Goal: Check status: Check status

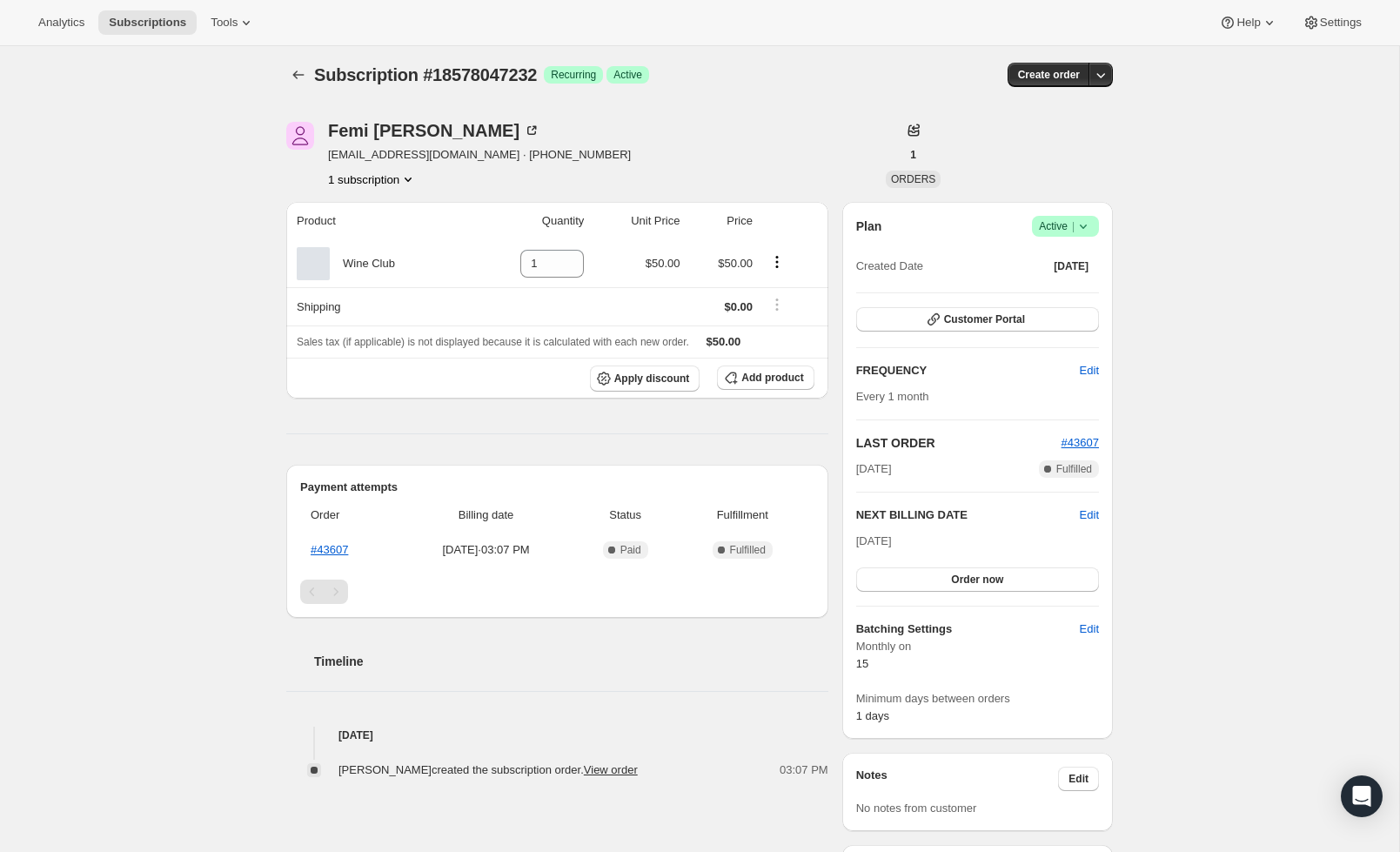
scroll to position [8, 0]
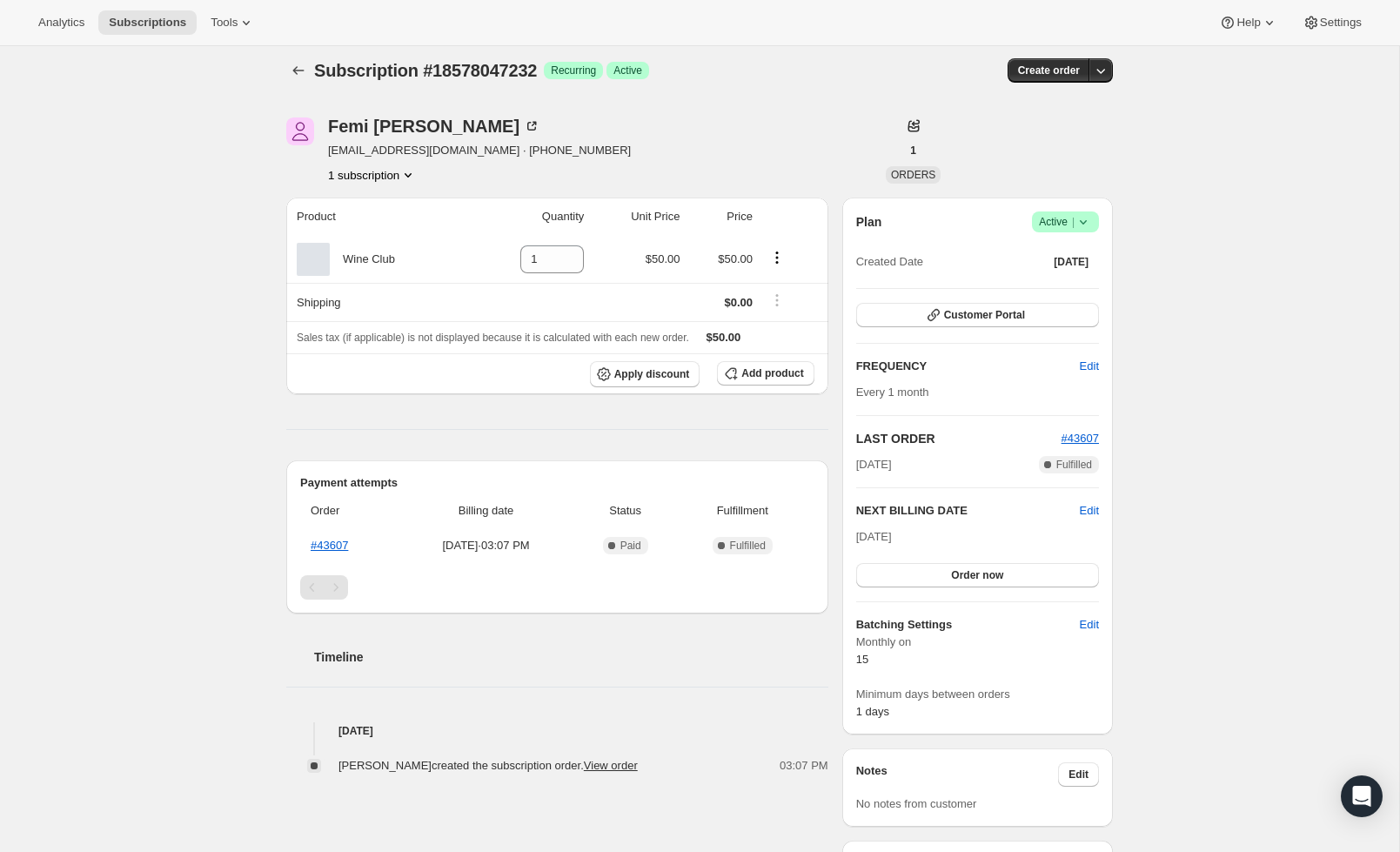
drag, startPoint x: 857, startPoint y: 542, endPoint x: 943, endPoint y: 537, distance: 86.1
click at [943, 537] on div "Sep 15, 2025 Order now" at bounding box center [977, 557] width 243 height 59
drag, startPoint x: 943, startPoint y: 537, endPoint x: 842, endPoint y: 539, distance: 101.0
click at [842, 539] on div "Plan Success Active | Created Date Aug 16, 2025 Customer Portal FREQUENCY Edit …" at bounding box center [977, 464] width 270 height 537
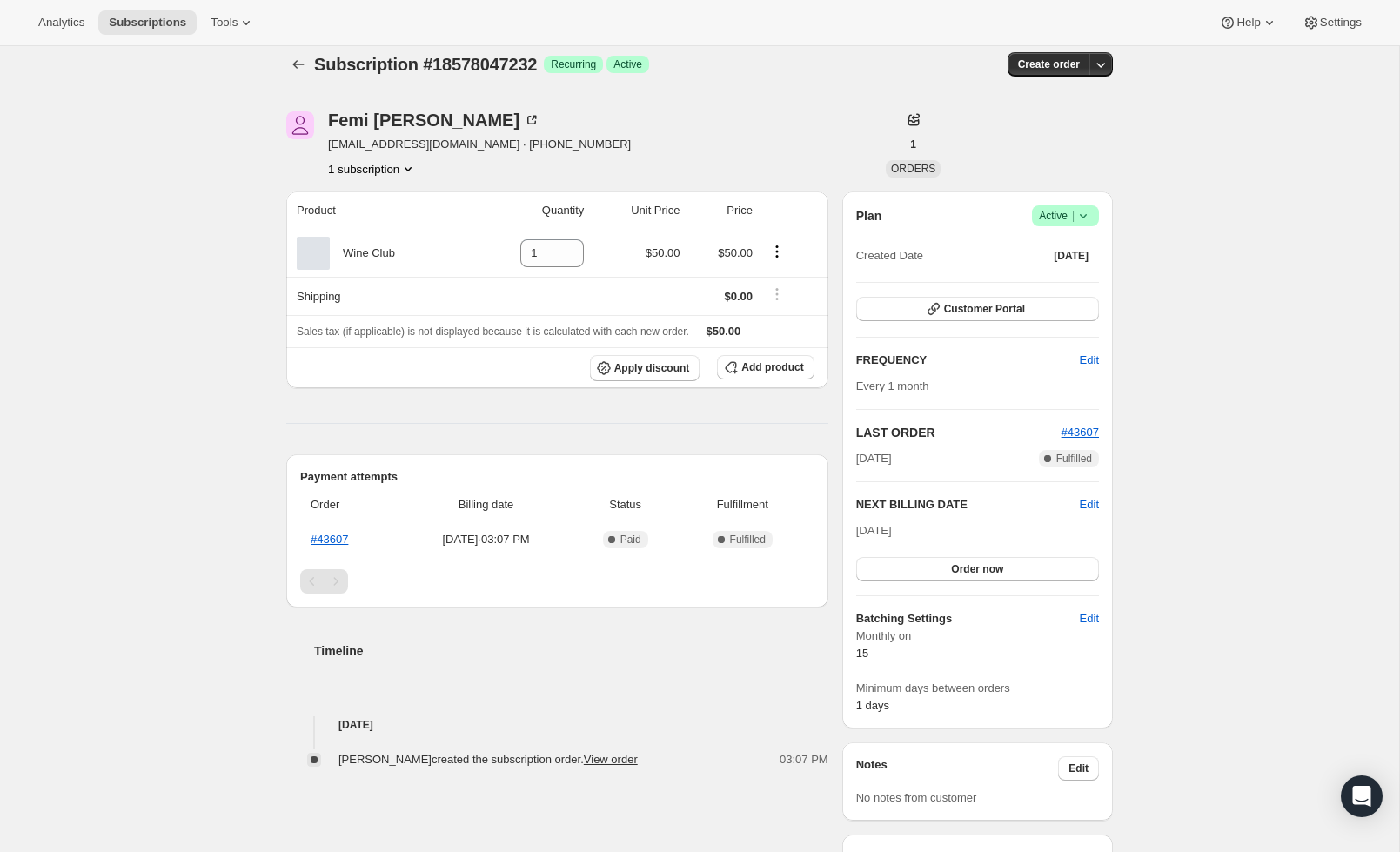
click at [938, 534] on div "Sep 15, 2025 Order now" at bounding box center [977, 551] width 243 height 59
click at [968, 506] on h2 "NEXT BILLING DATE" at bounding box center [968, 506] width 223 height 18
drag, startPoint x: 967, startPoint y: 506, endPoint x: 861, endPoint y: 508, distance: 106.0
click at [861, 508] on h2 "NEXT BILLING DATE" at bounding box center [968, 506] width 223 height 18
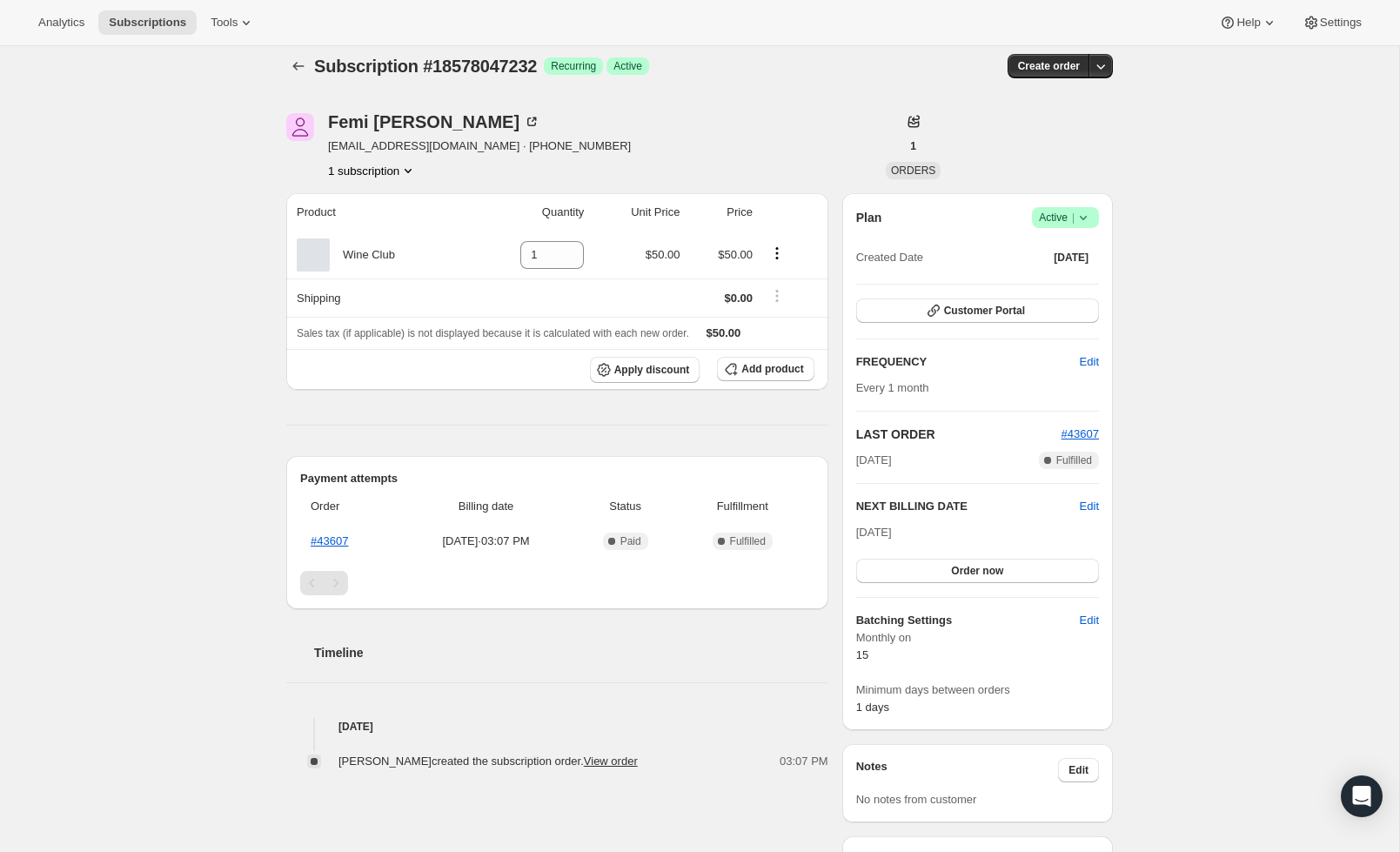
click at [967, 509] on h2 "NEXT BILLING DATE" at bounding box center [968, 506] width 223 height 18
click at [1229, 461] on div "Subscription #18578047232. This page is ready Subscription #18578047232 Success…" at bounding box center [700, 628] width 1399 height 1191
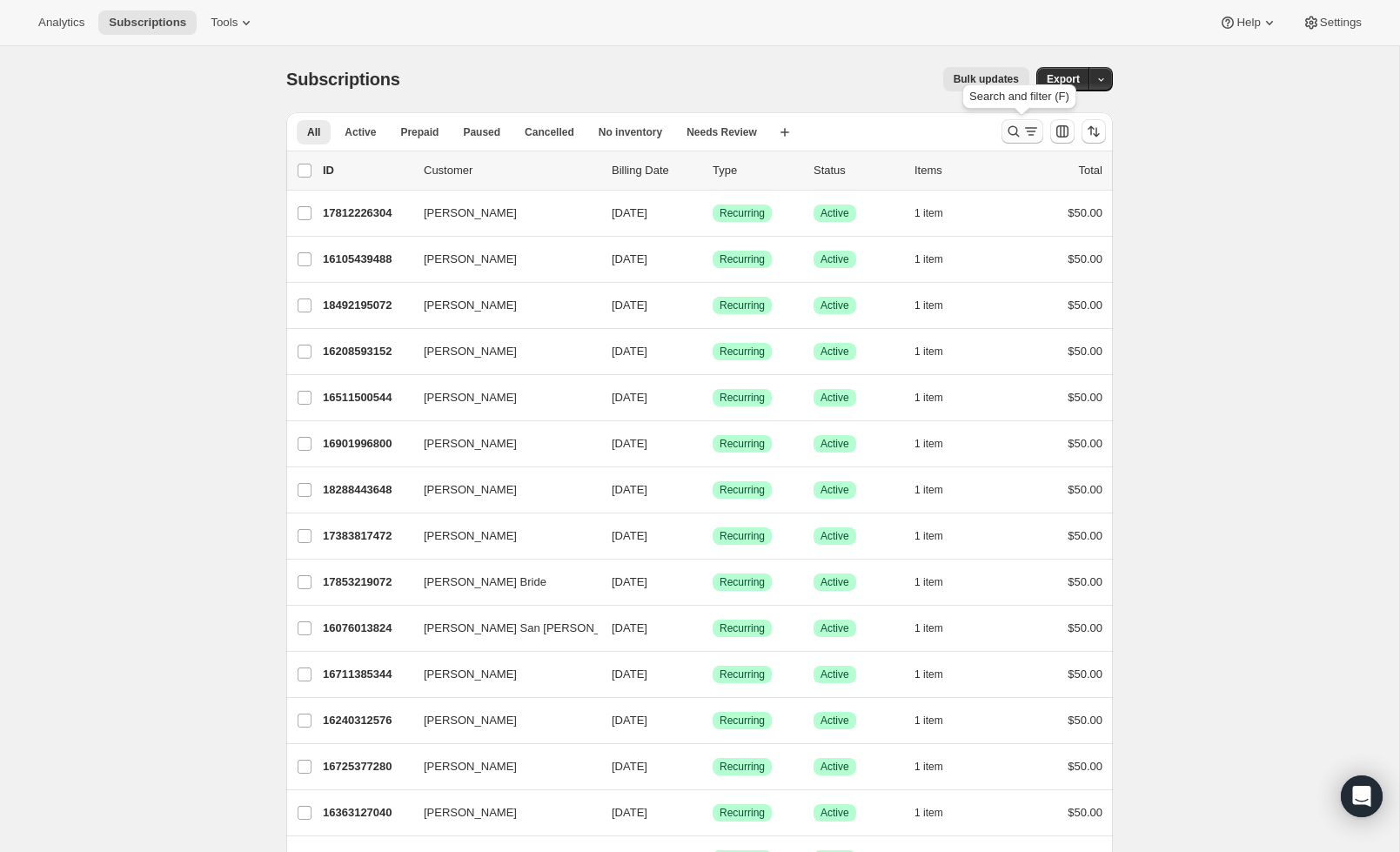
click at [1011, 131] on icon "Search and filter results" at bounding box center [1013, 132] width 18 height 18
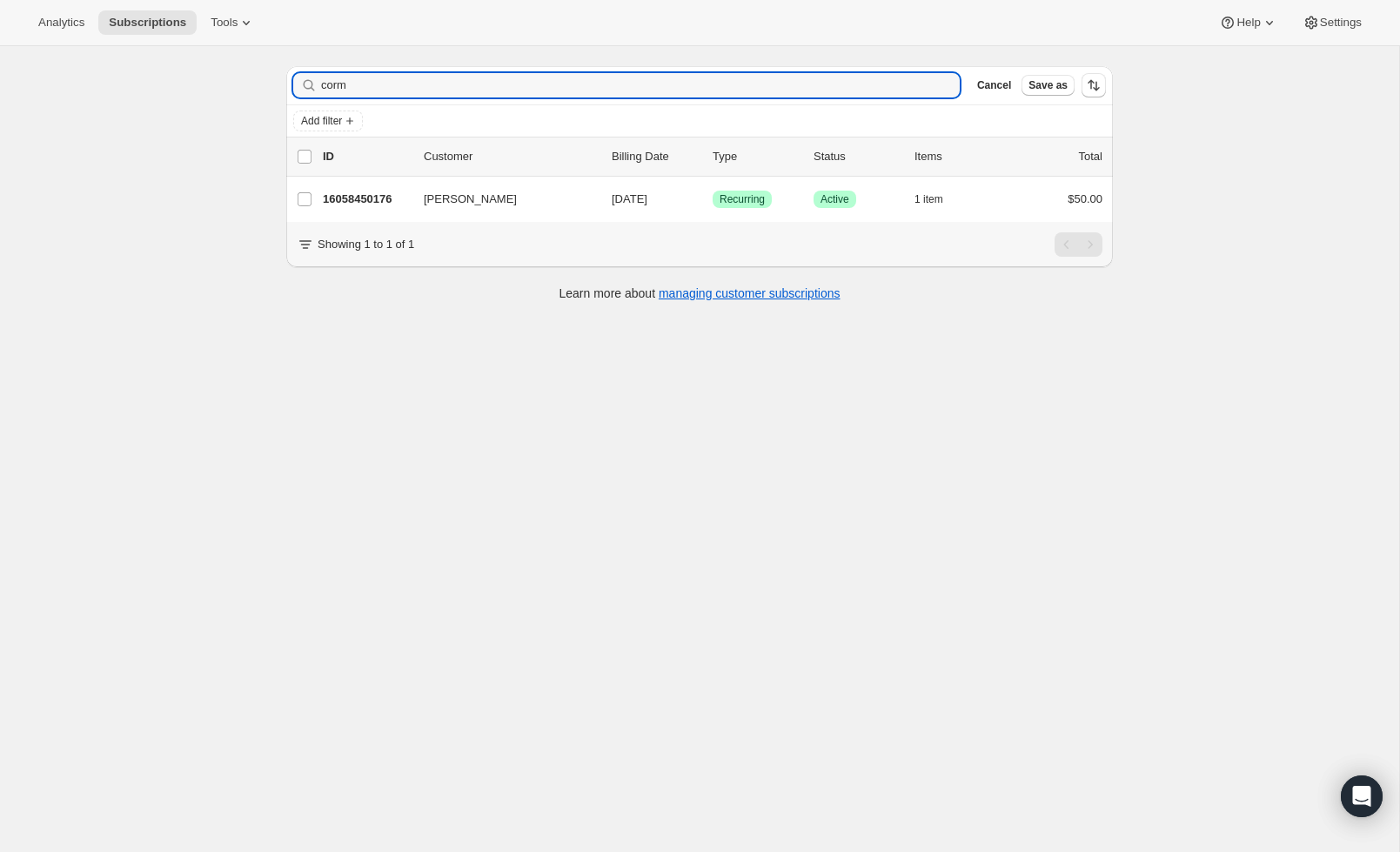
scroll to position [46, 0]
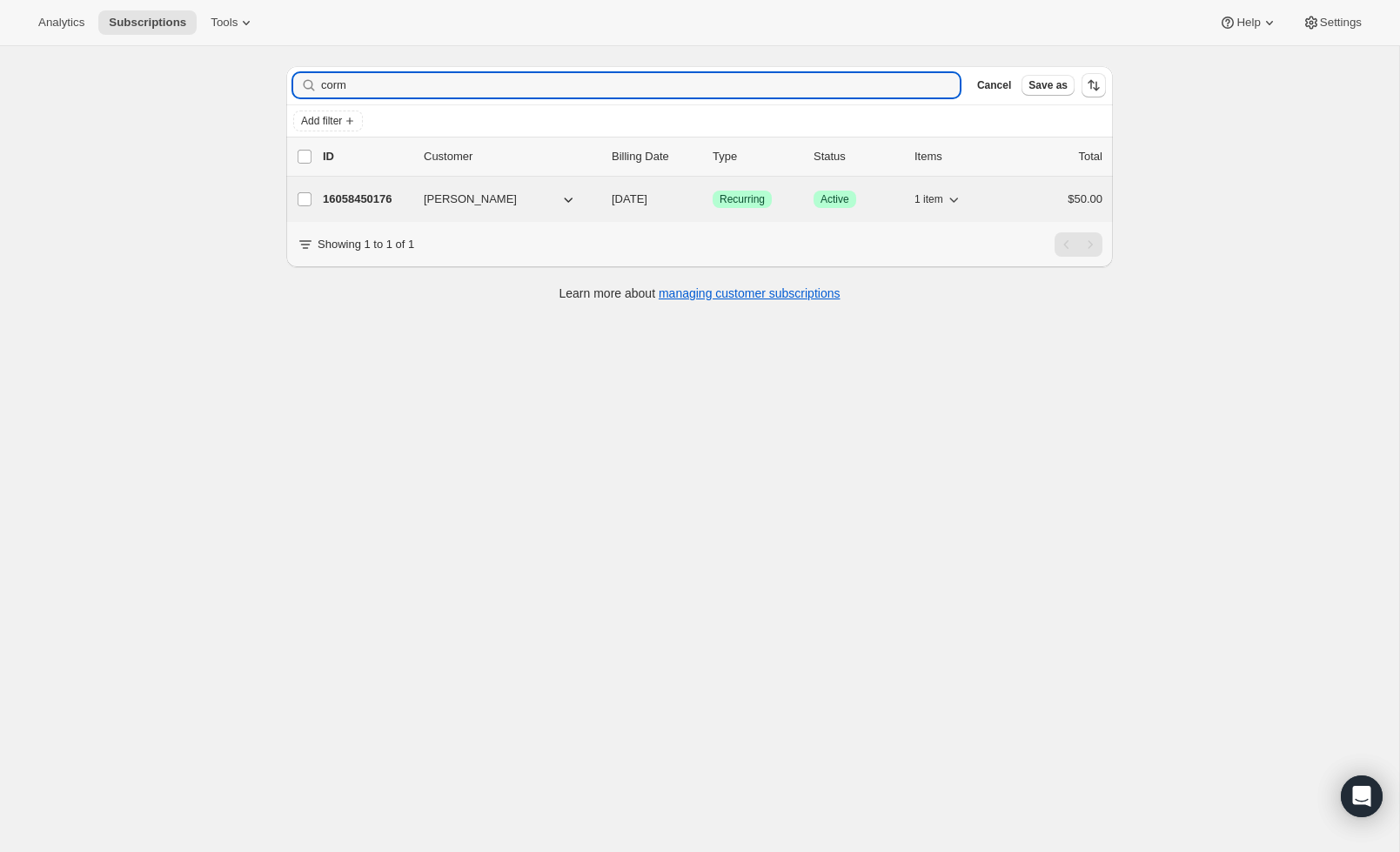
type input "corm"
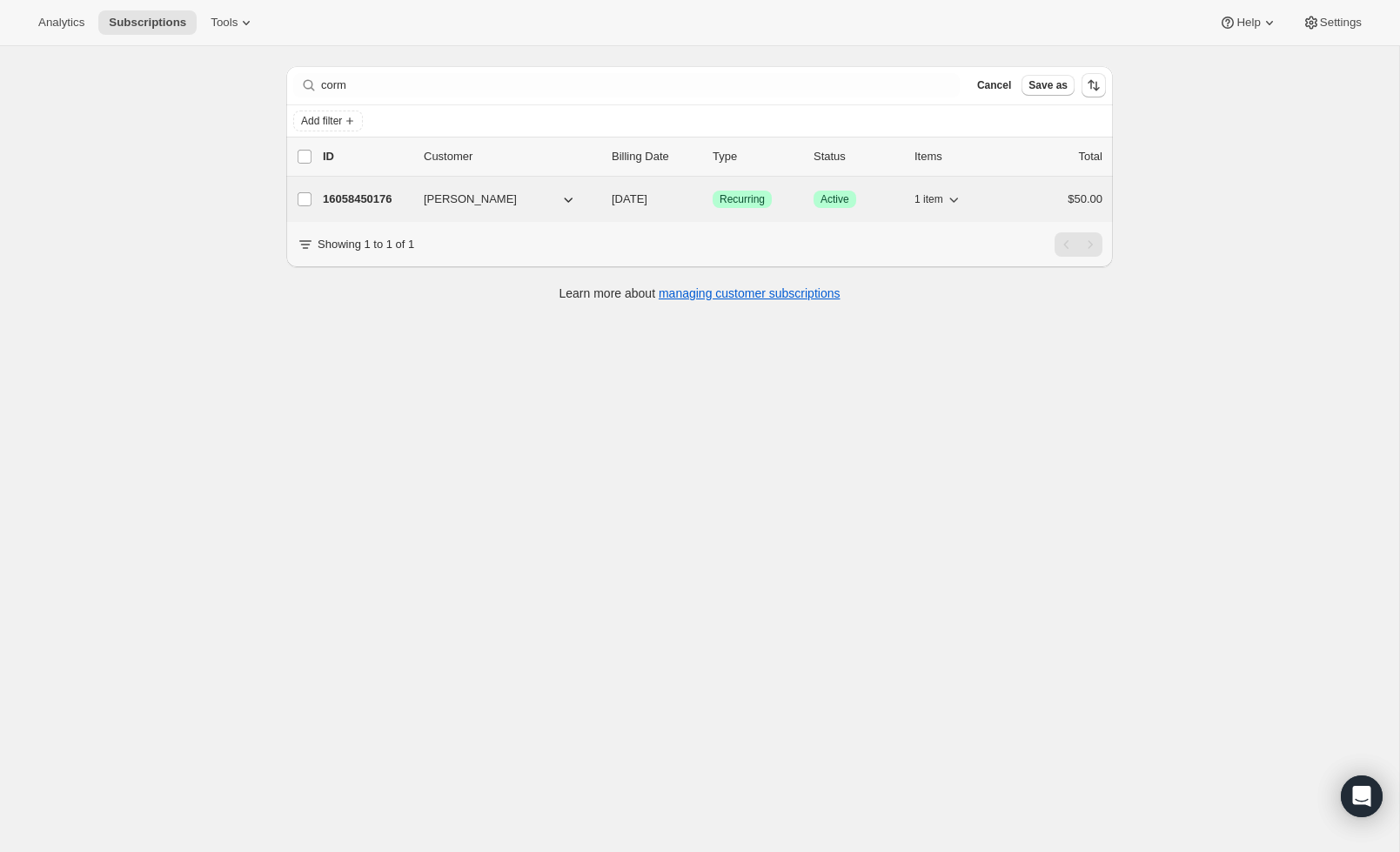
click at [374, 203] on p "16058450176" at bounding box center [366, 199] width 87 height 18
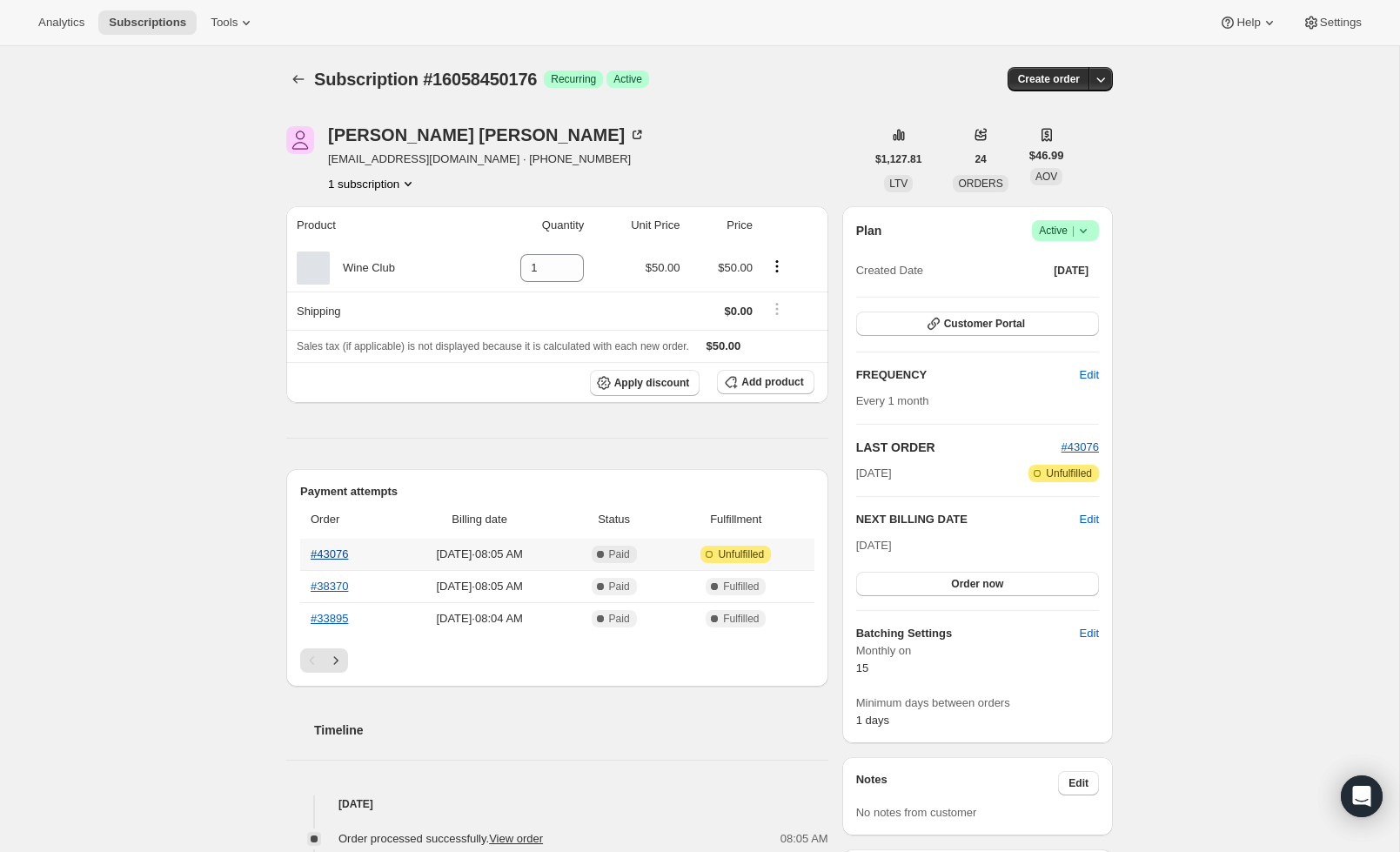
click at [326, 557] on link "#43076" at bounding box center [330, 554] width 38 height 13
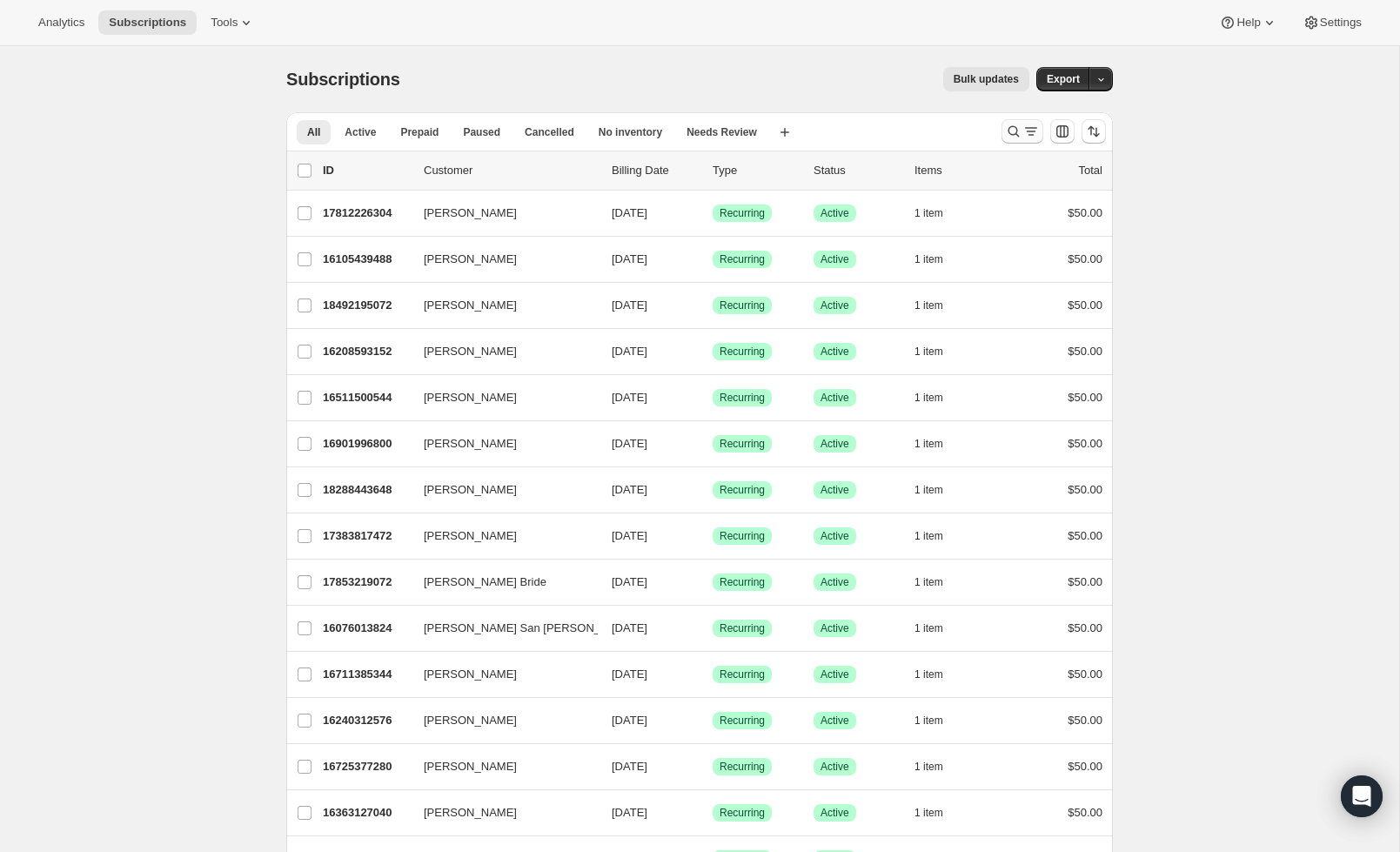
click at [1014, 133] on icon "Search and filter results" at bounding box center [1013, 132] width 18 height 18
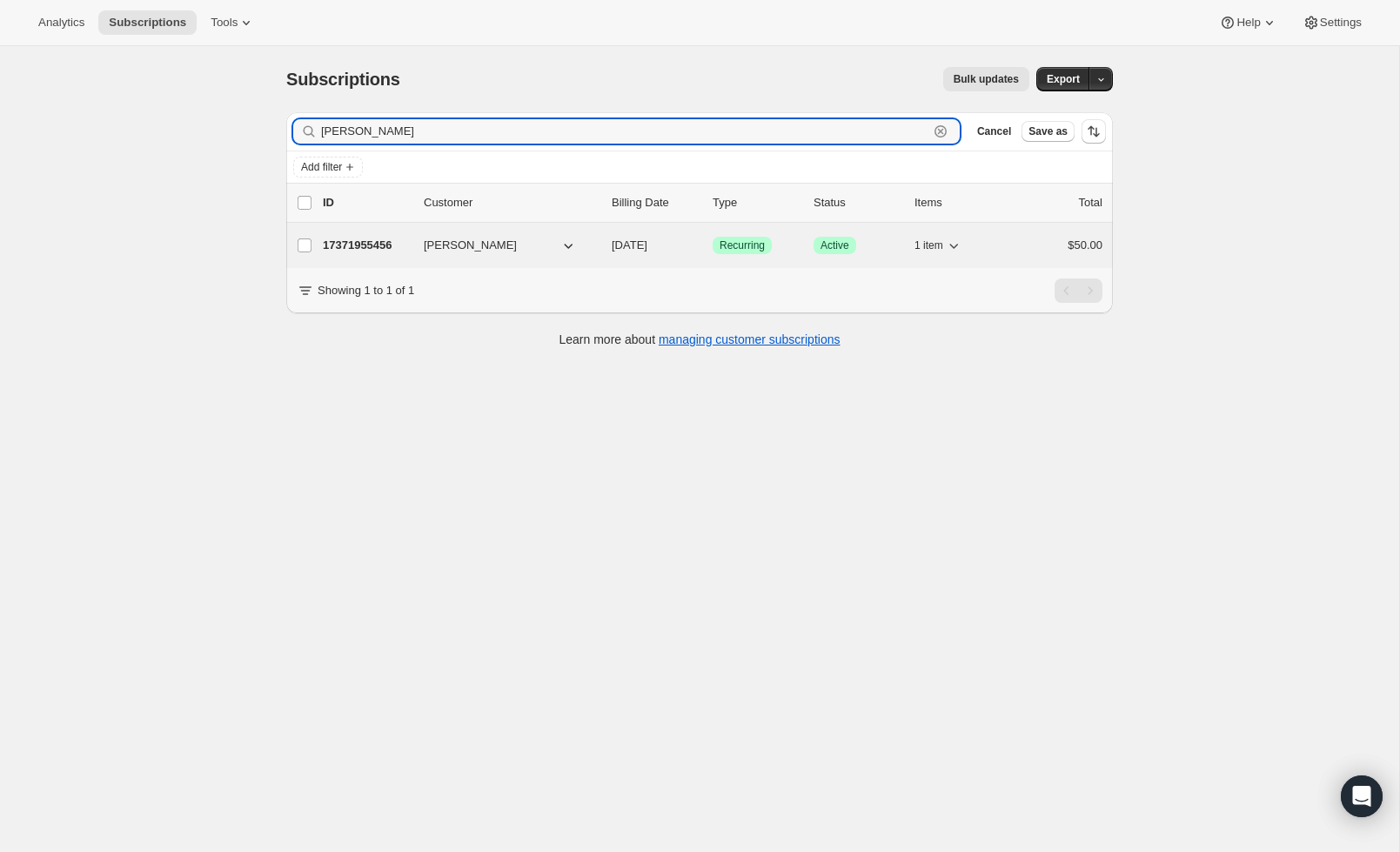
type input "mehmet"
click at [392, 253] on p "17371955456" at bounding box center [366, 245] width 87 height 18
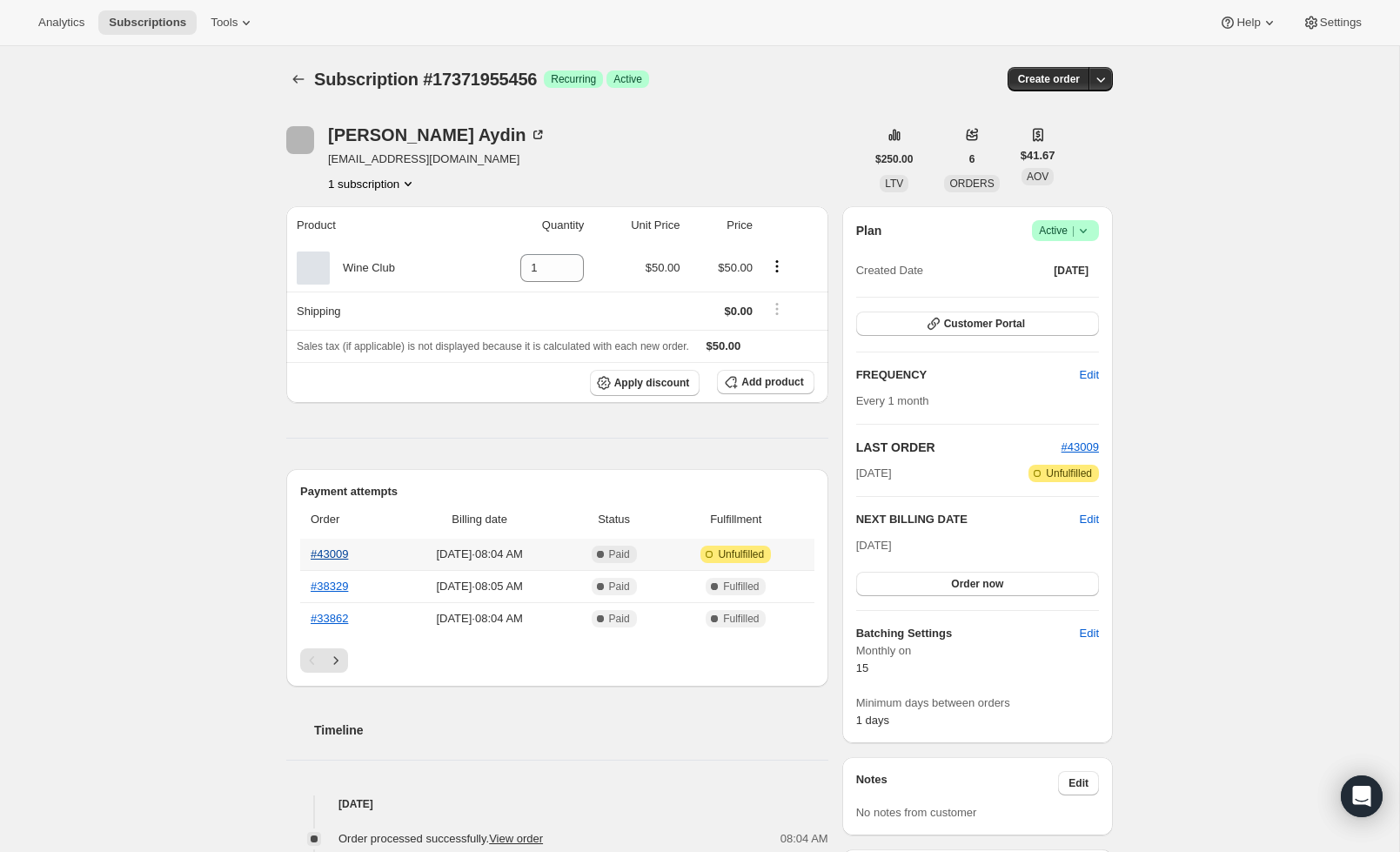
click at [333, 554] on link "#43009" at bounding box center [330, 554] width 38 height 13
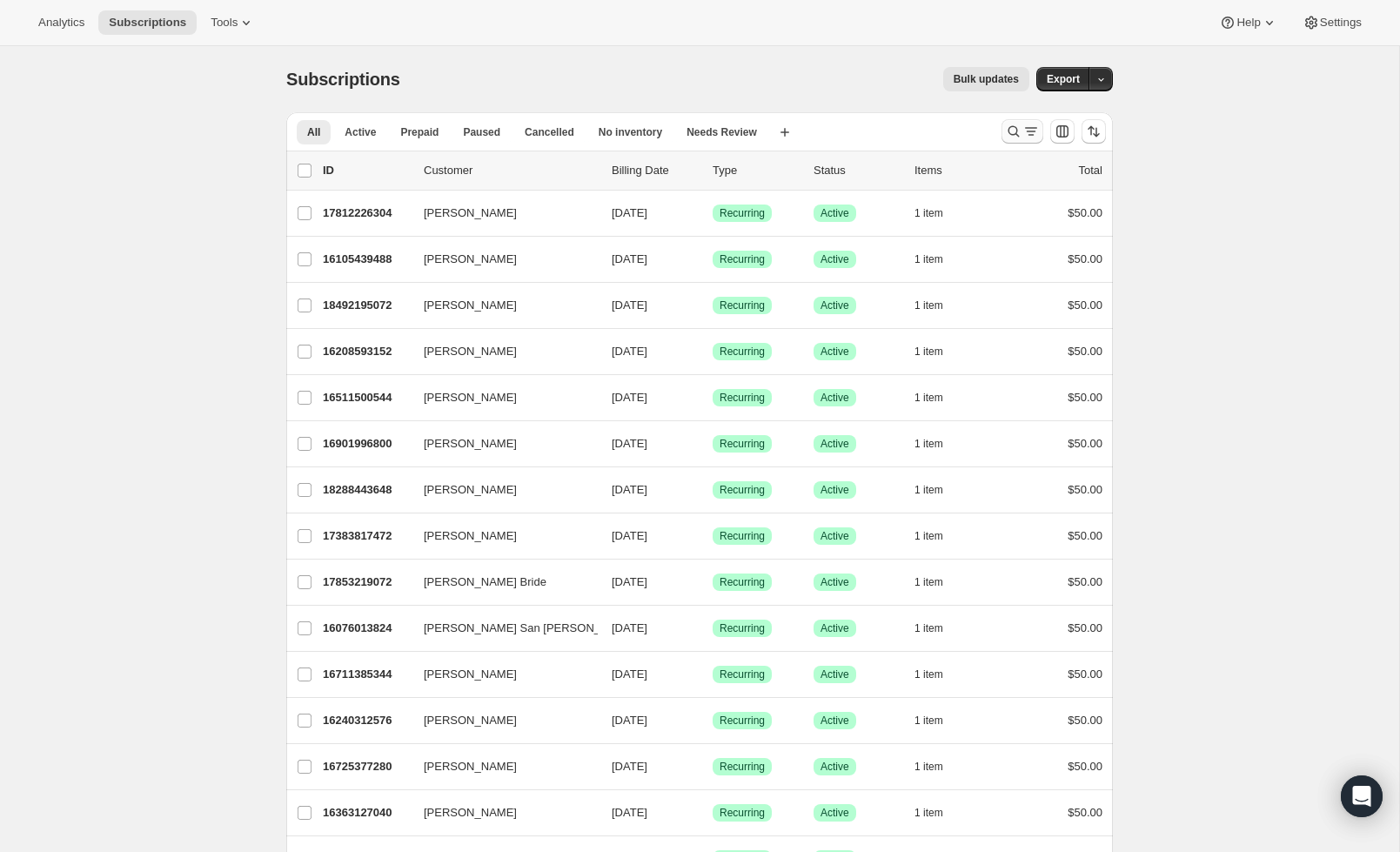
click at [1012, 126] on icon "Search and filter results" at bounding box center [1013, 132] width 18 height 18
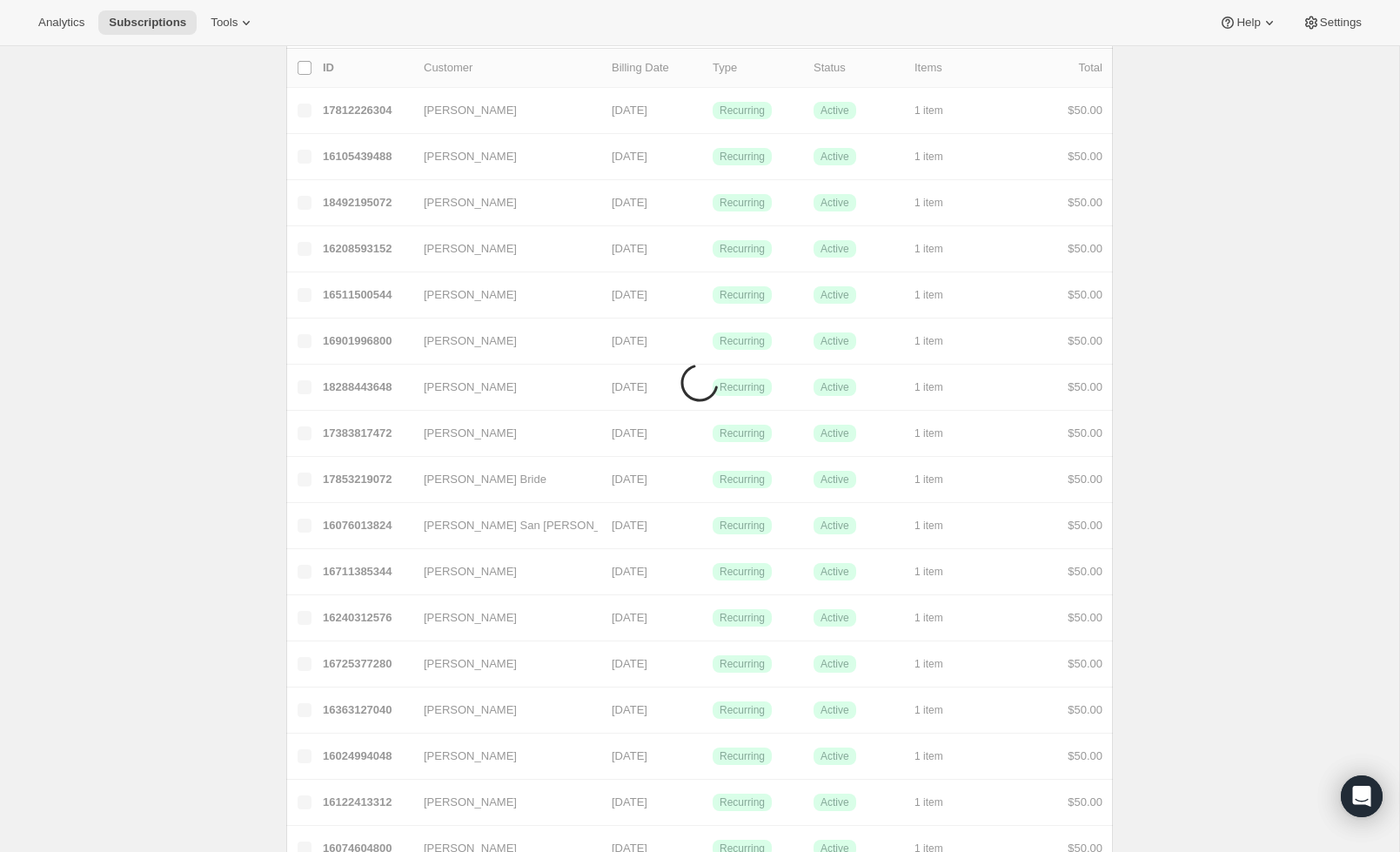
scroll to position [46, 0]
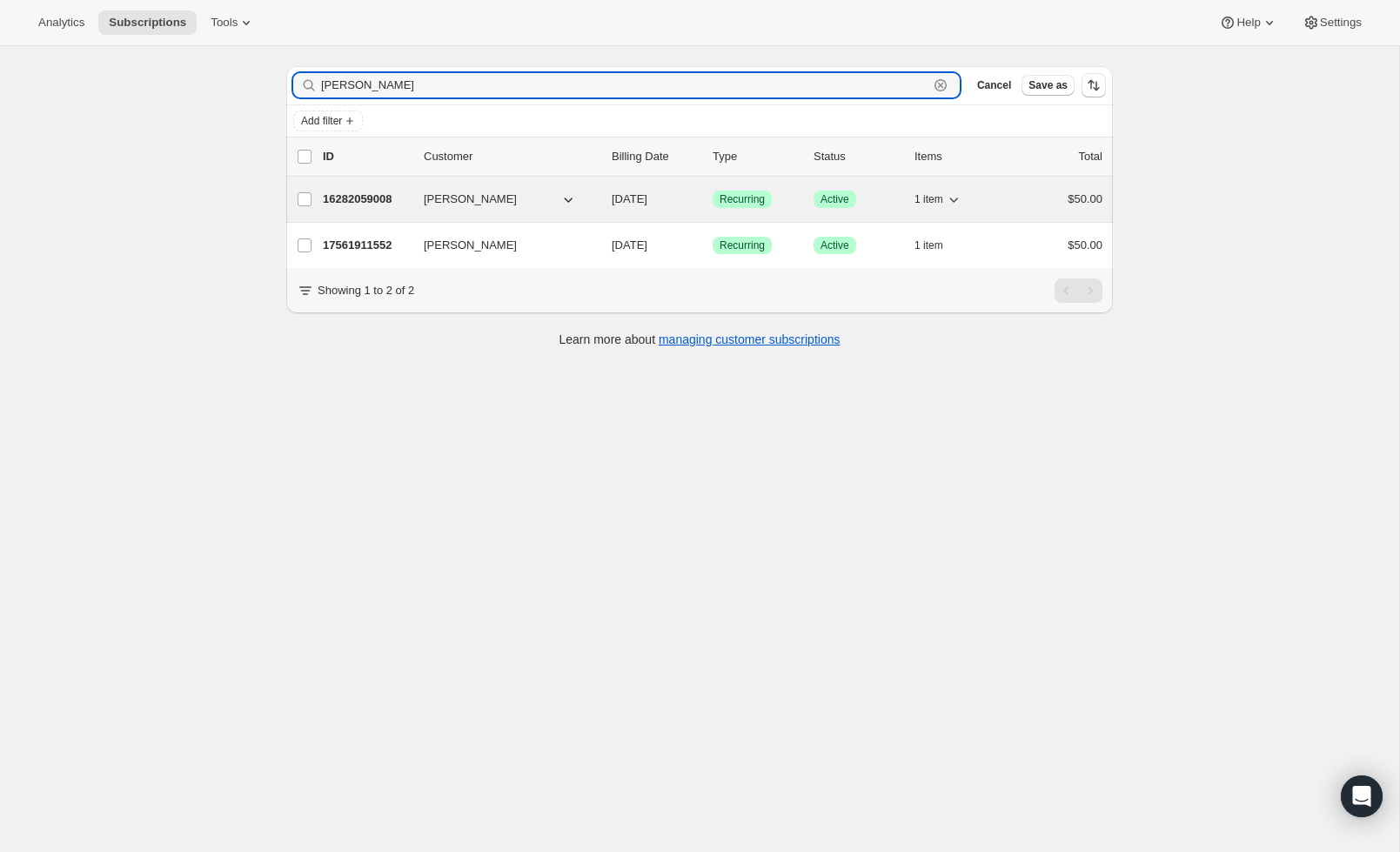
type input "malek"
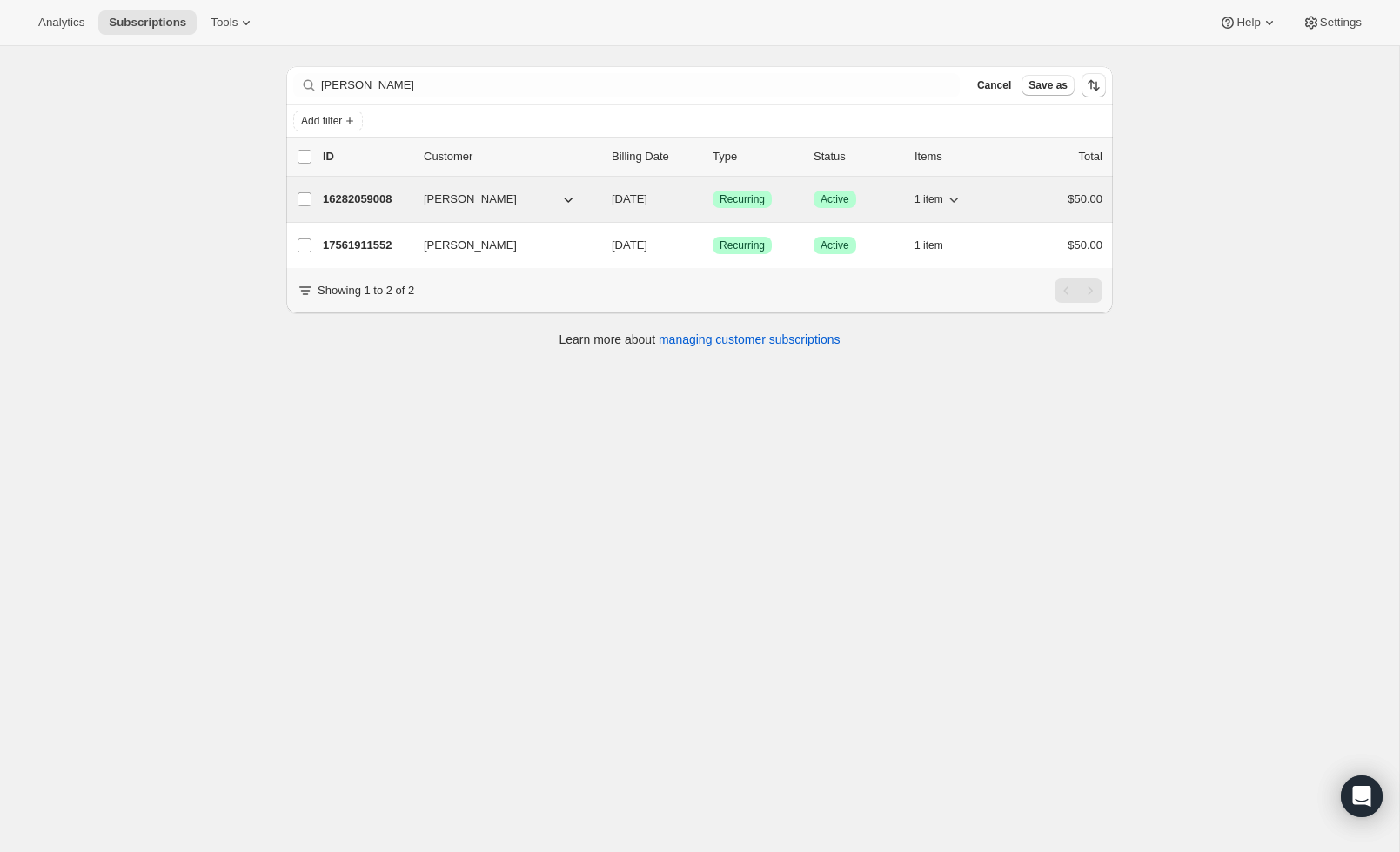
click at [374, 198] on p "16282059008" at bounding box center [366, 199] width 87 height 18
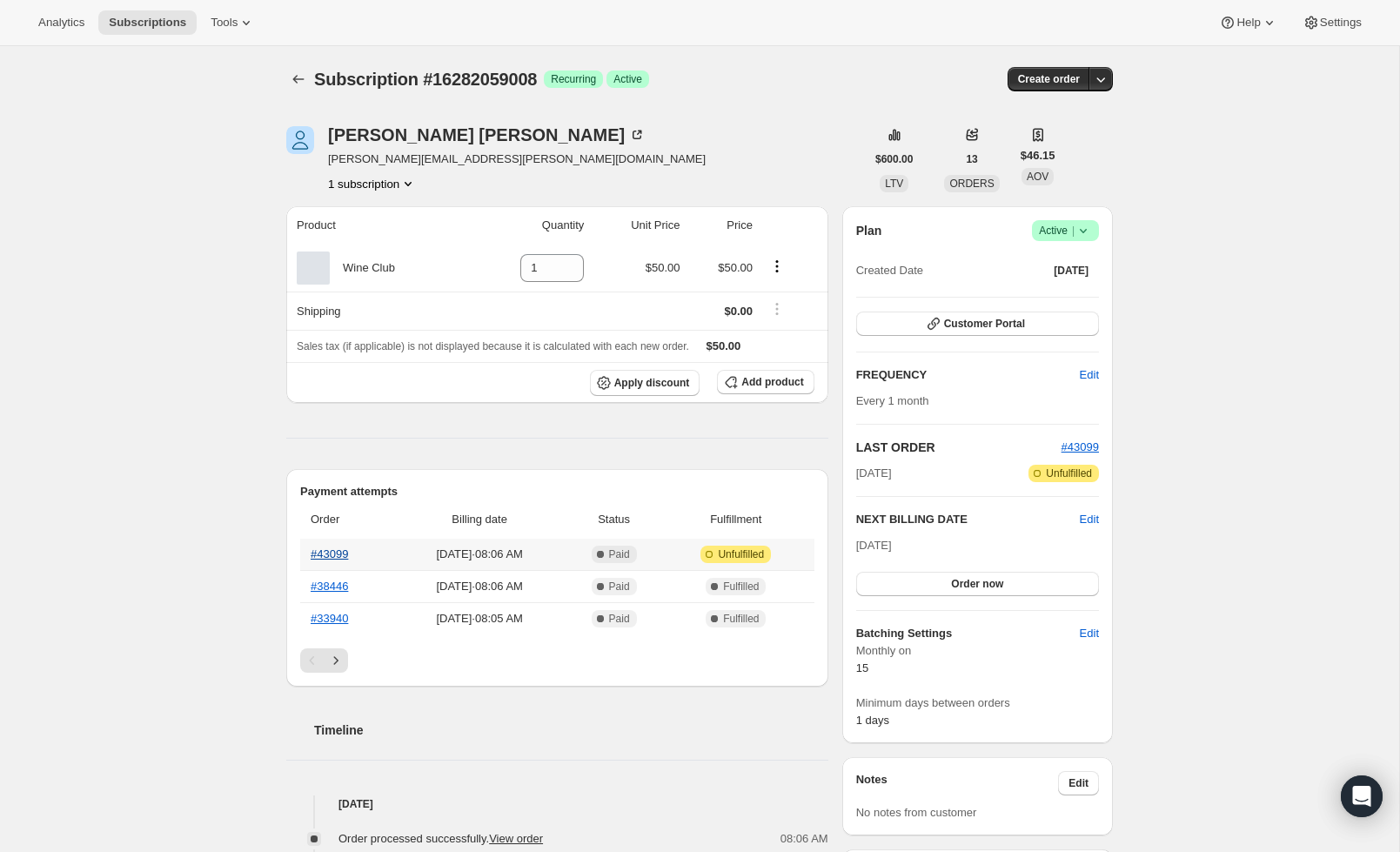
click at [320, 553] on link "#43099" at bounding box center [330, 554] width 38 height 13
